Goal: Find specific page/section: Find specific page/section

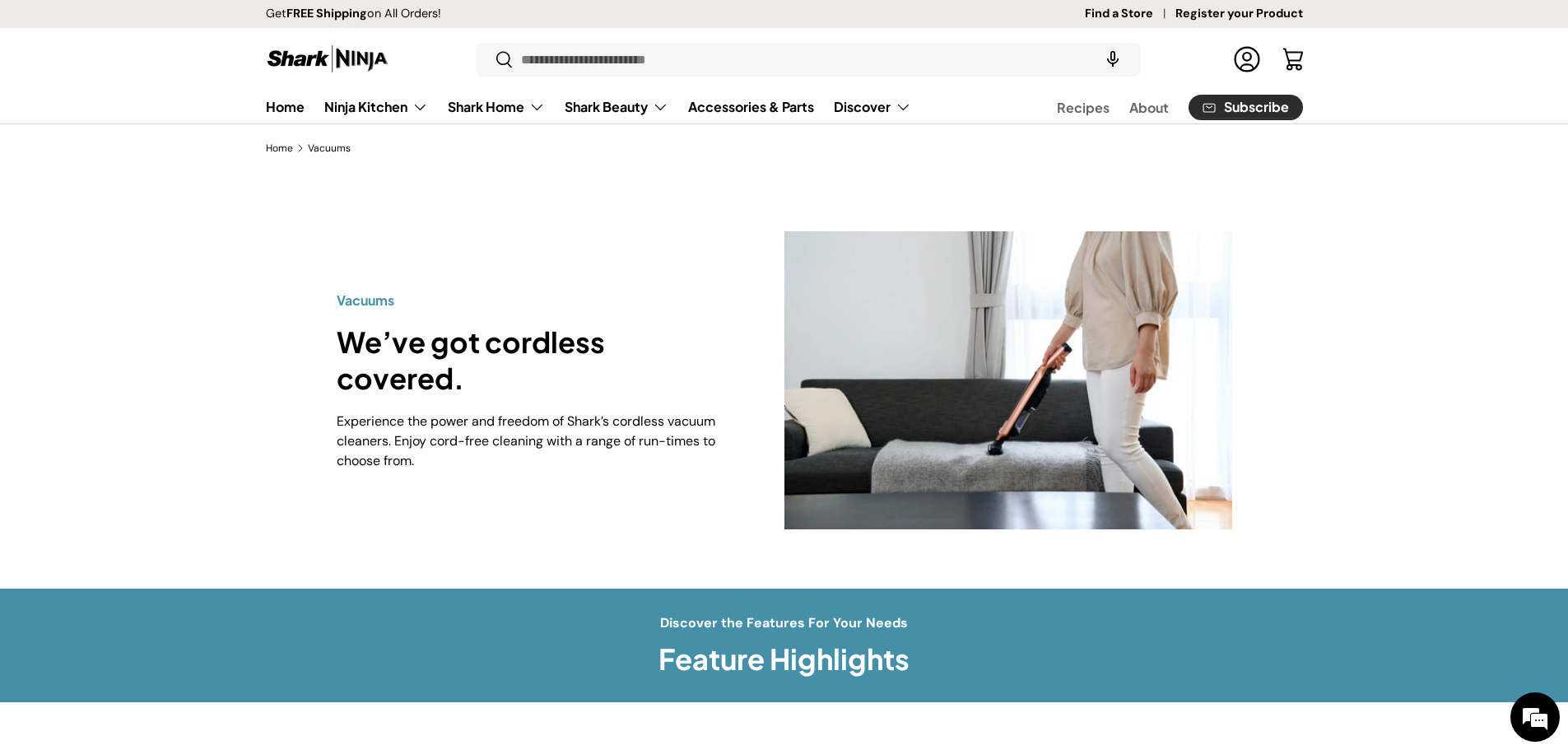
click at [1110, 15] on link "Find a Store" at bounding box center [1130, 13] width 91 height 18
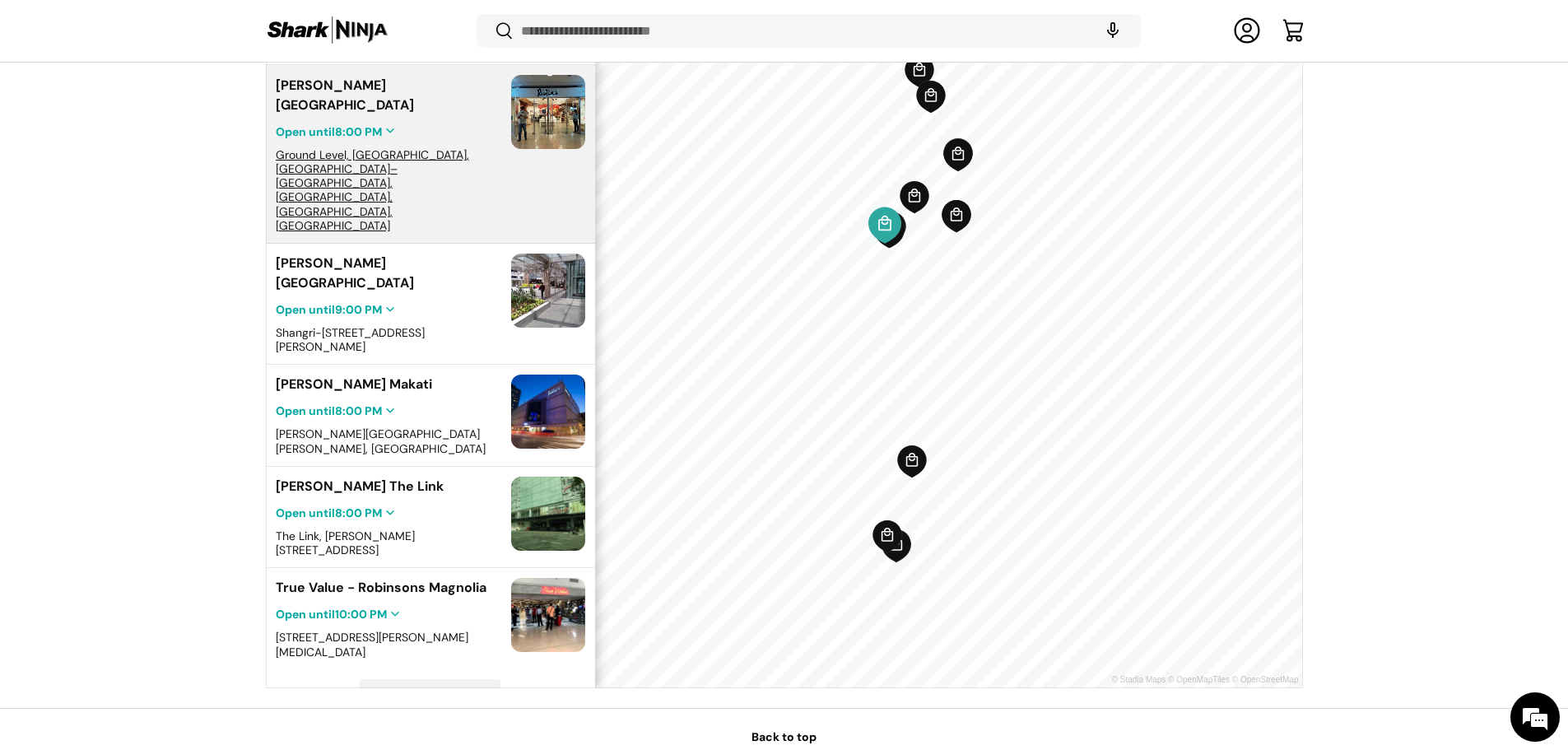
scroll to position [589, 0]
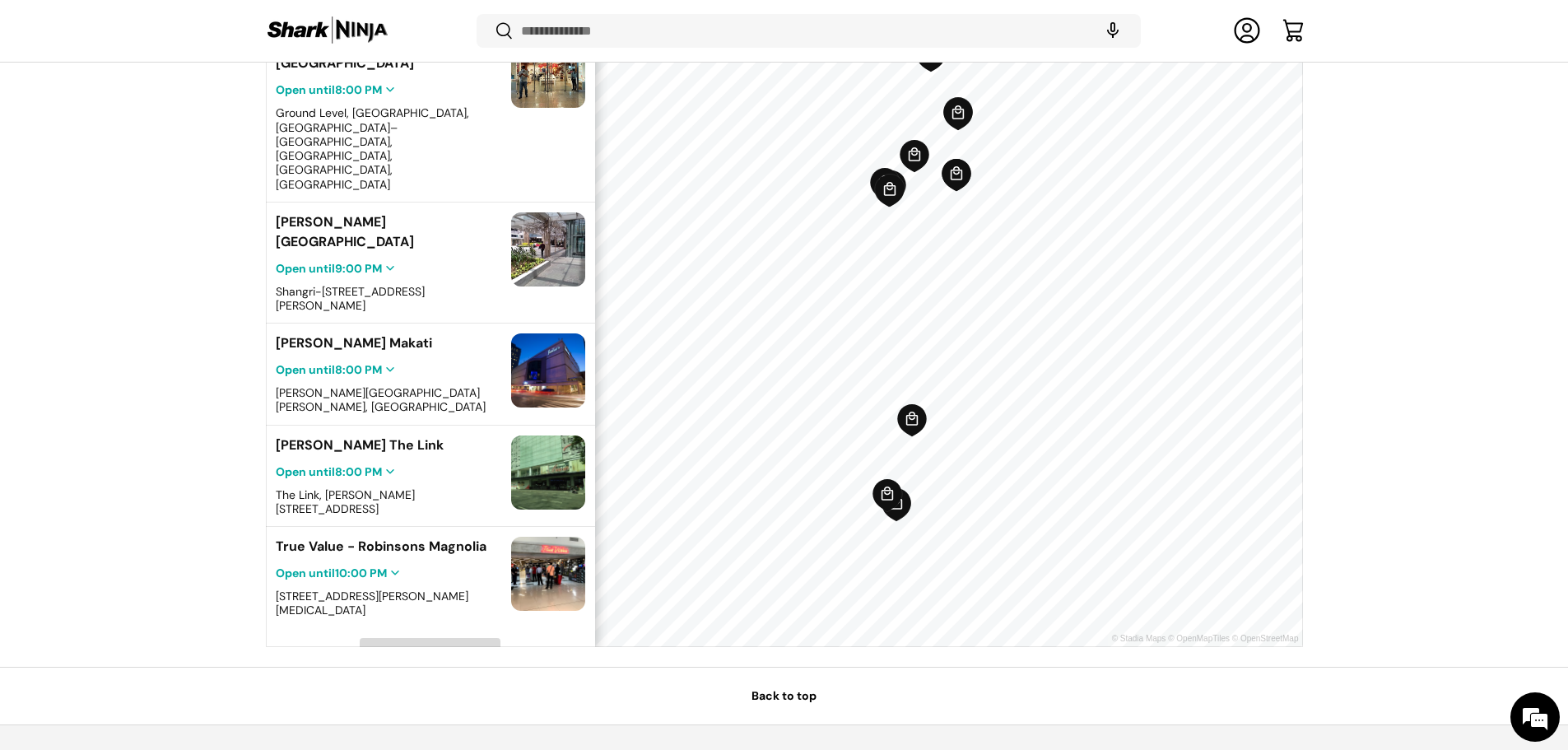
click at [442, 646] on span "Load More" at bounding box center [430, 653] width 55 height 14
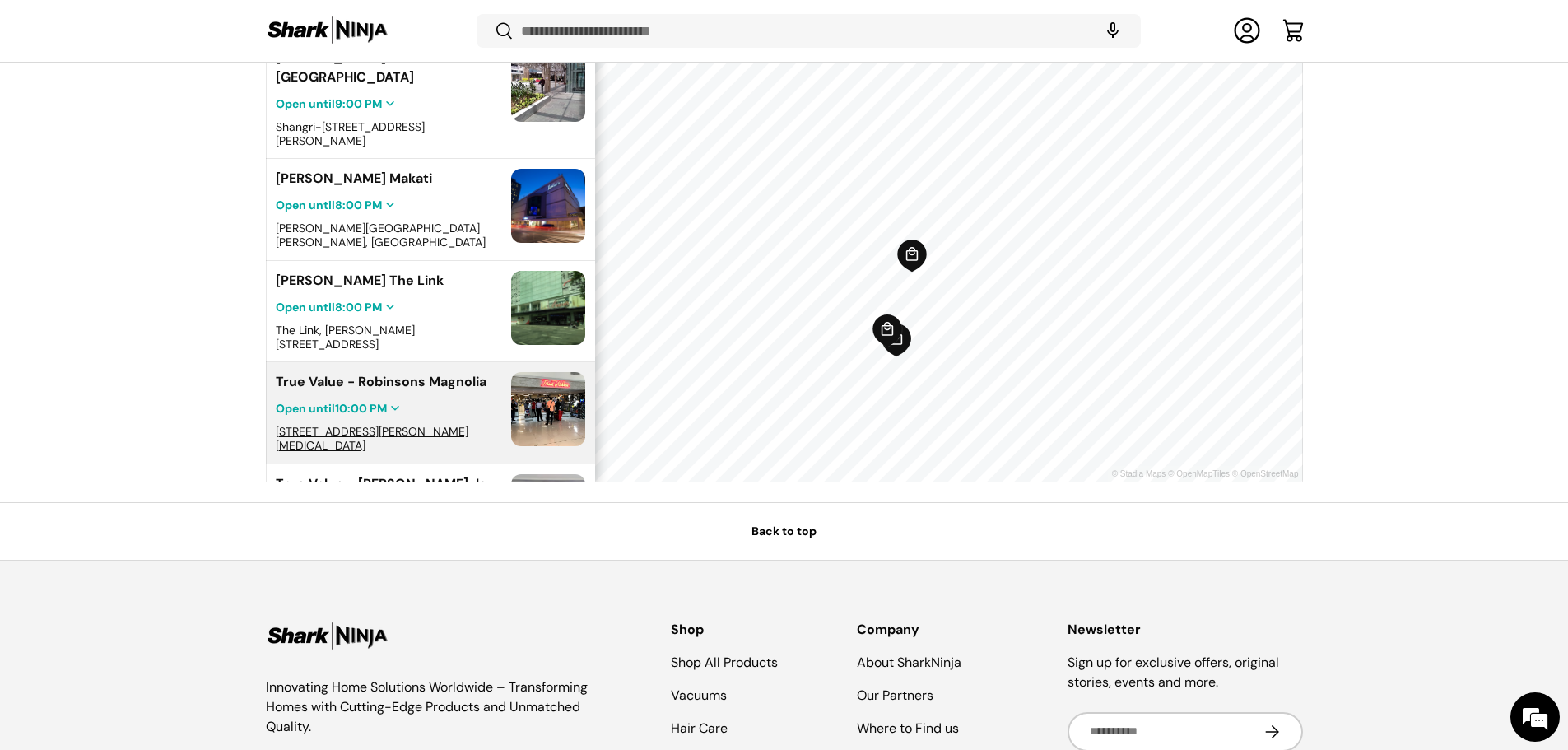
scroll to position [0, 0]
click at [377, 424] on span "[STREET_ADDRESS][PERSON_NAME][MEDICAL_DATA]" at bounding box center [373, 439] width 193 height 29
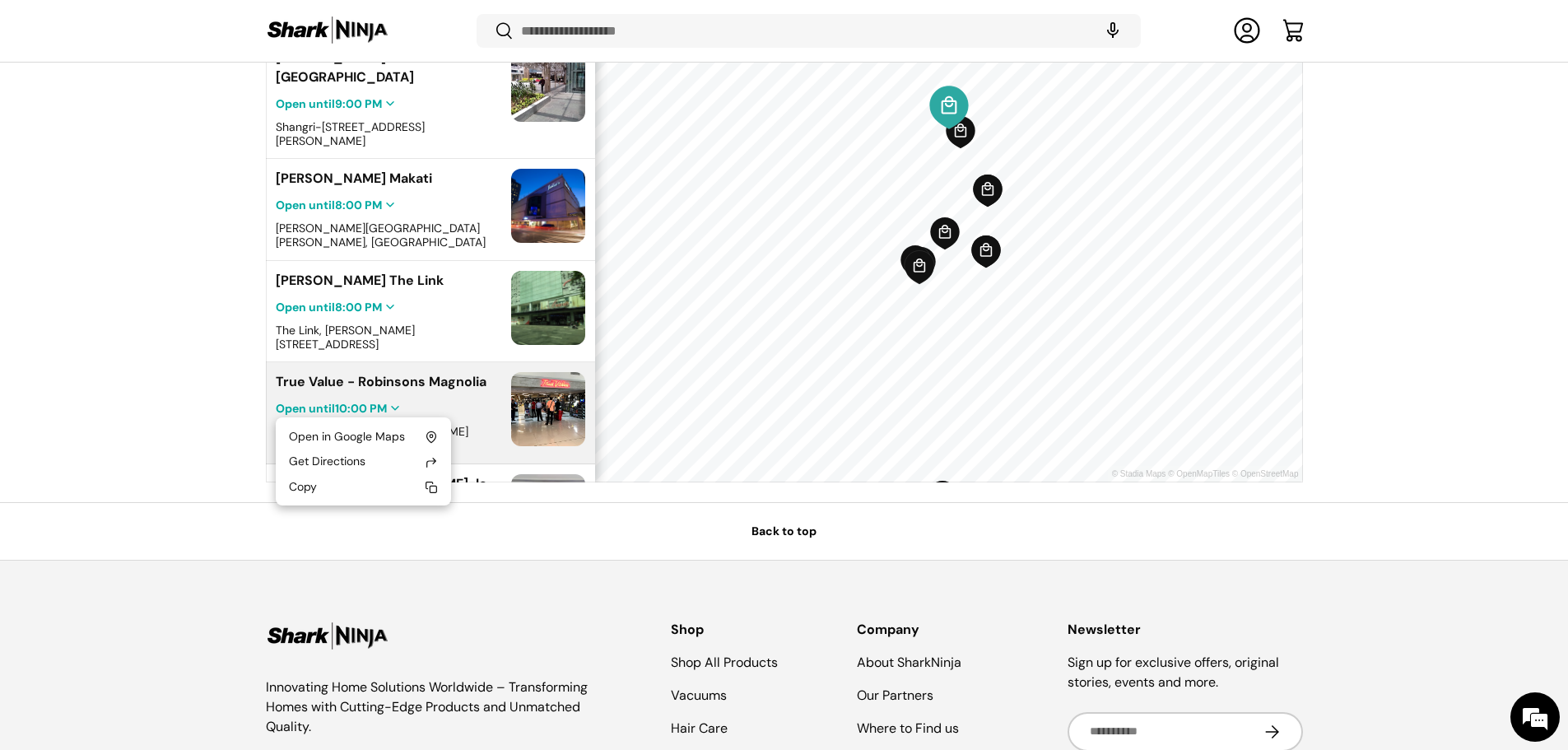
click at [332, 401] on span "Open until 10:00 PM" at bounding box center [332, 409] width 111 height 15
